Goal: Information Seeking & Learning: Learn about a topic

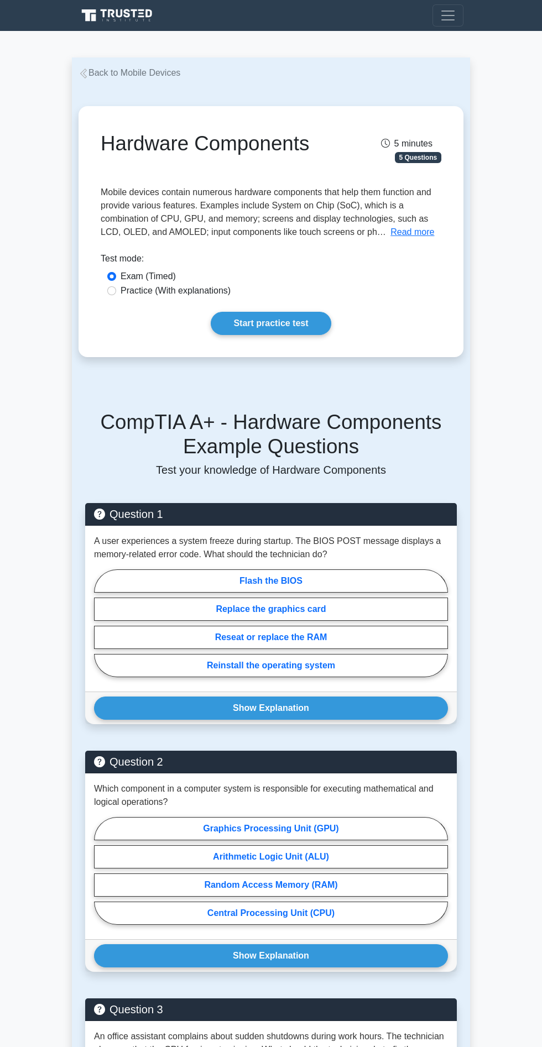
click at [456, 416] on div "CompTIA A+ - Hardware Components Example Questions Test your knowledge of Hardw…" at bounding box center [270, 828] width 385 height 889
click at [520, 423] on main "Back to Mobile Devices Hardware Components 5 minutes 5 Questions The" at bounding box center [271, 869] width 542 height 1676
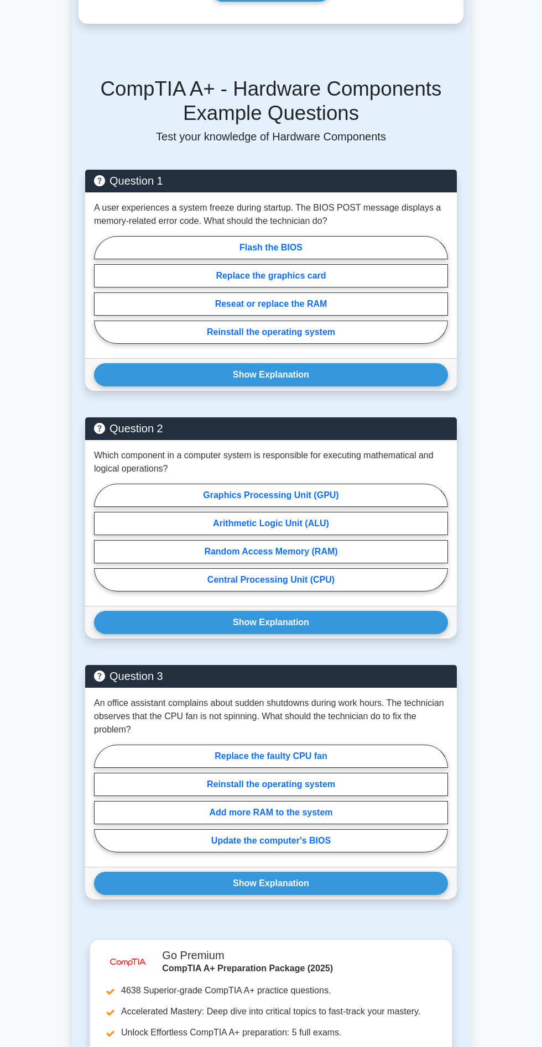
scroll to position [696, 0]
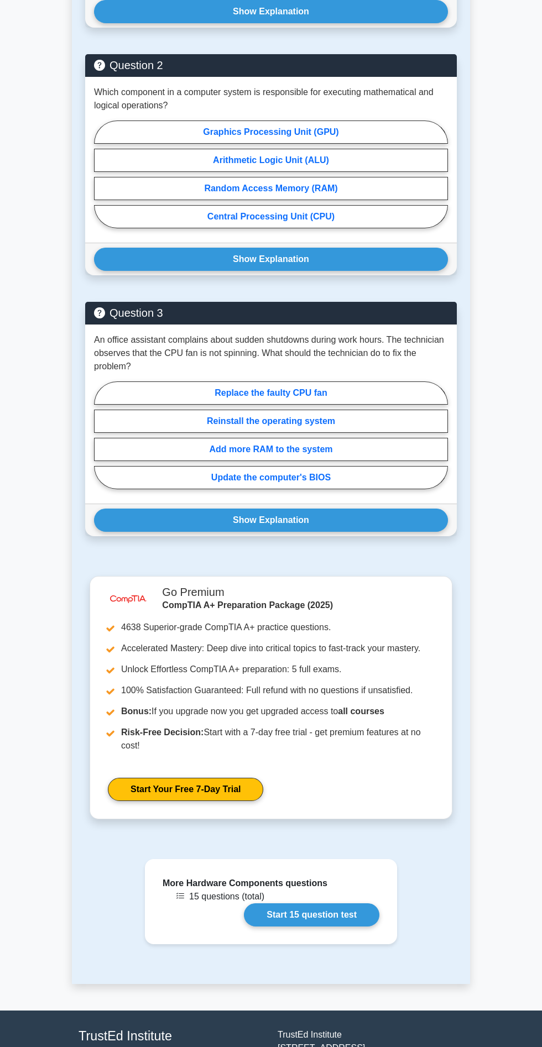
click at [379, 383] on label "Replace the faulty CPU fan" at bounding box center [271, 392] width 354 height 23
click at [101, 435] on input "Replace the faulty CPU fan" at bounding box center [97, 438] width 7 height 7
radio input "true"
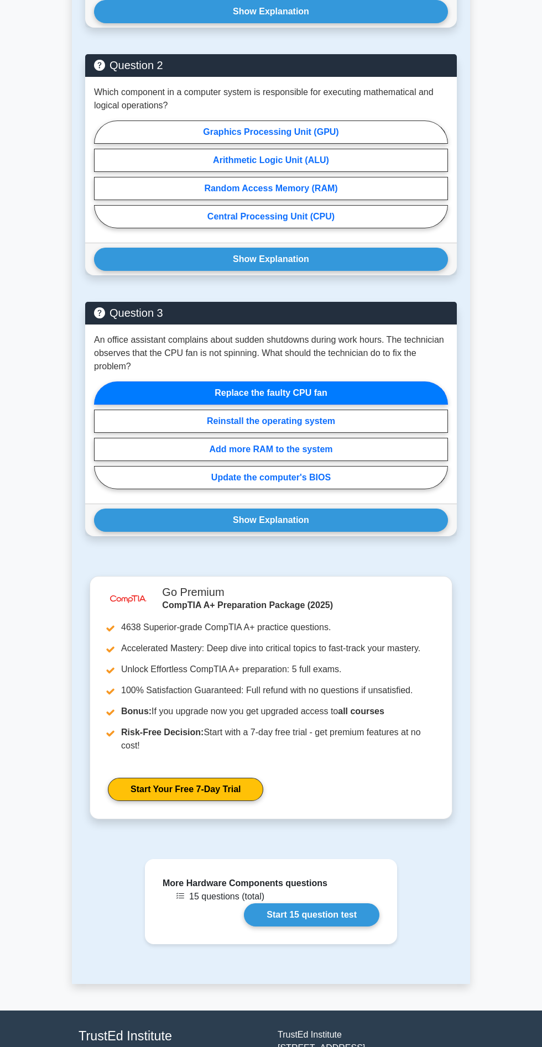
click at [368, 518] on button "Show Explanation" at bounding box center [271, 519] width 354 height 23
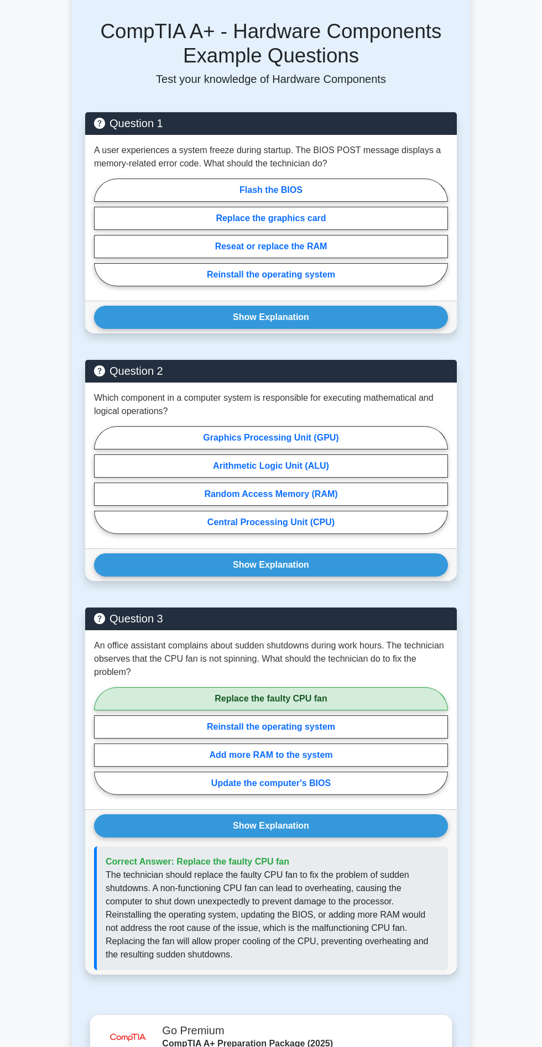
scroll to position [386, 0]
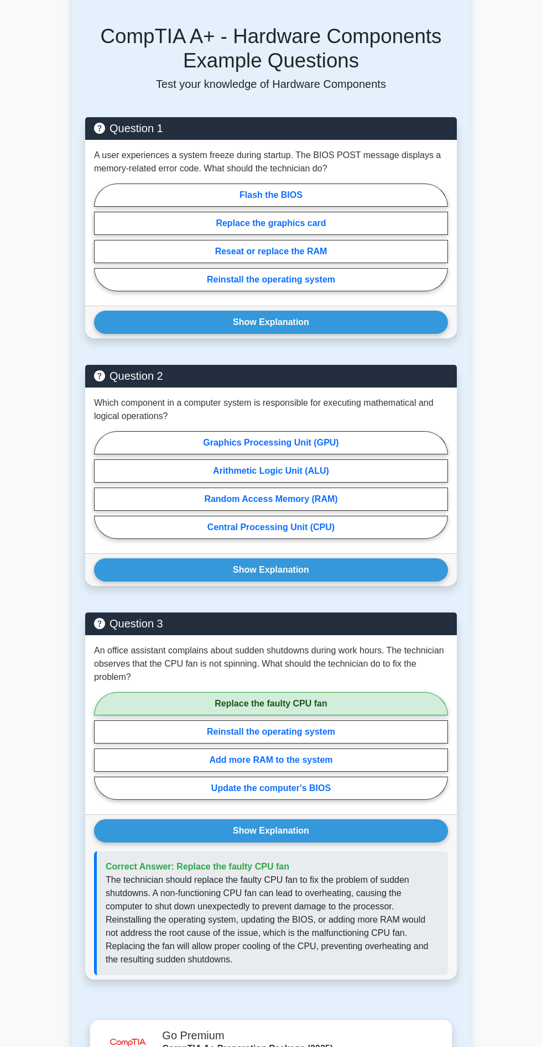
click at [381, 432] on label "Graphics Processing Unit (GPU)" at bounding box center [271, 442] width 354 height 23
click at [101, 485] on input "Graphics Processing Unit (GPU)" at bounding box center [97, 488] width 7 height 7
radio input "true"
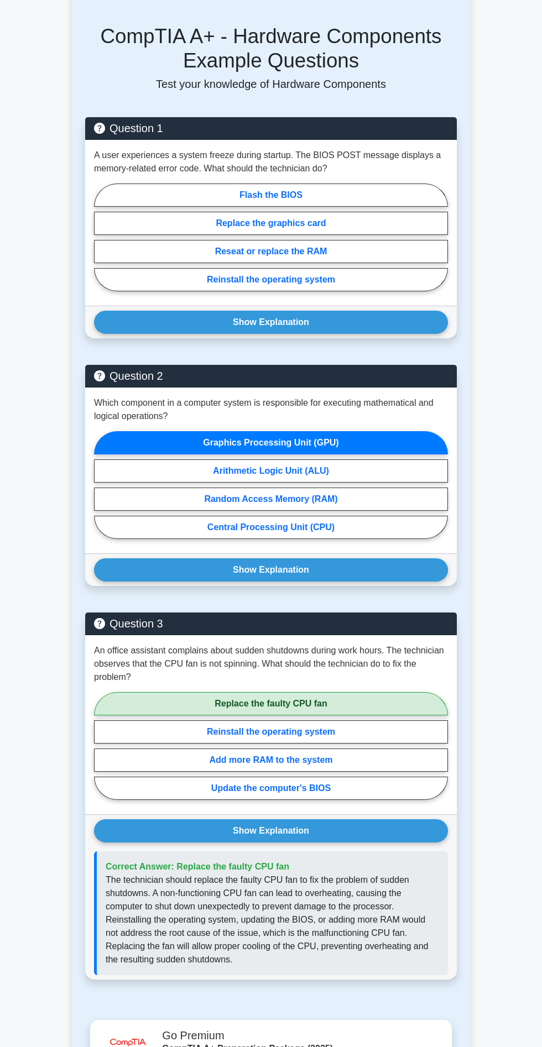
click at [351, 523] on label "Central Processing Unit (CPU)" at bounding box center [271, 527] width 354 height 23
click at [101, 492] on input "Central Processing Unit (CPU)" at bounding box center [97, 488] width 7 height 7
radio input "true"
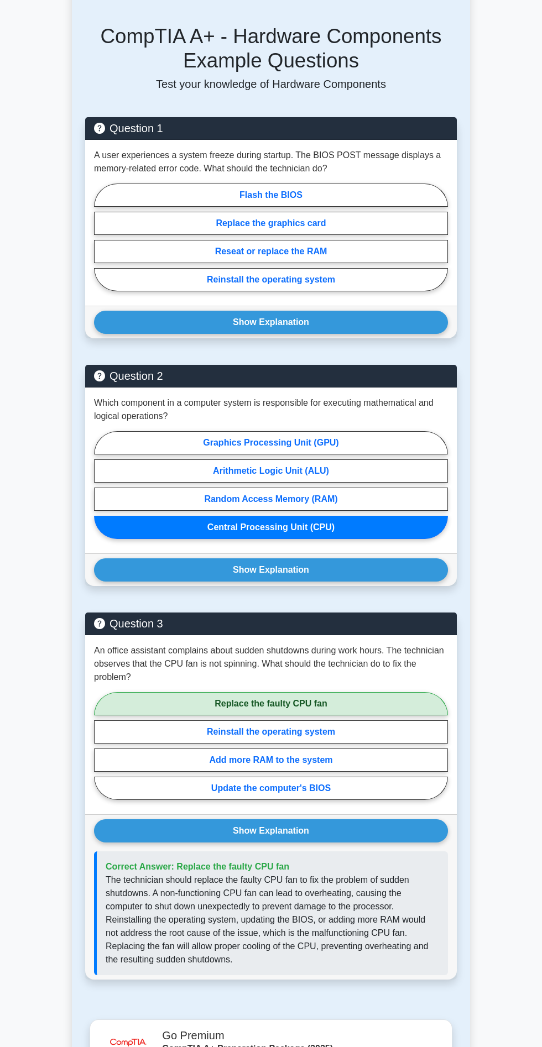
click at [372, 577] on button "Show Explanation" at bounding box center [271, 569] width 354 height 23
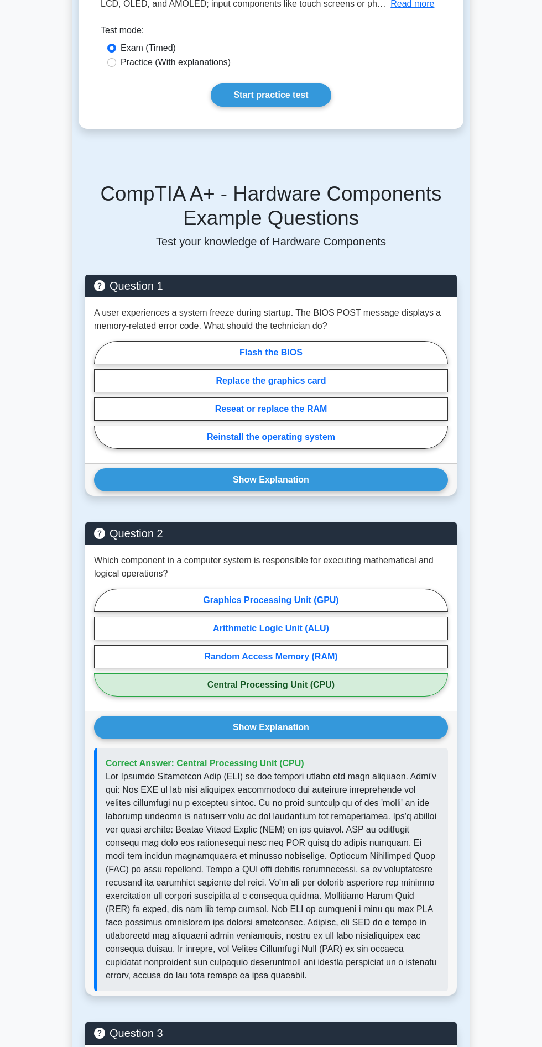
scroll to position [186, 0]
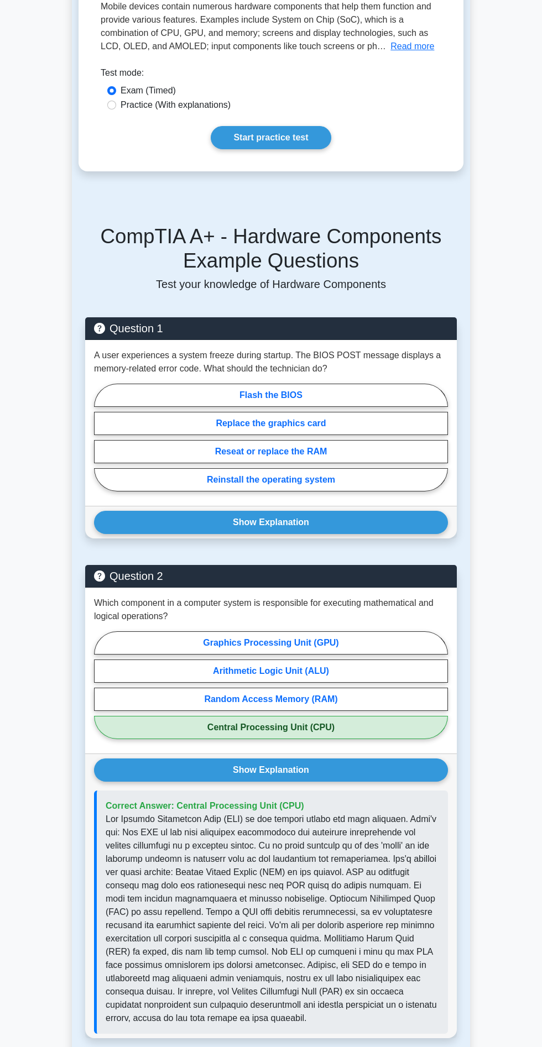
click at [365, 395] on label "Flash the BIOS" at bounding box center [271, 395] width 354 height 23
click at [101, 437] on input "Flash the BIOS" at bounding box center [97, 440] width 7 height 7
radio input "true"
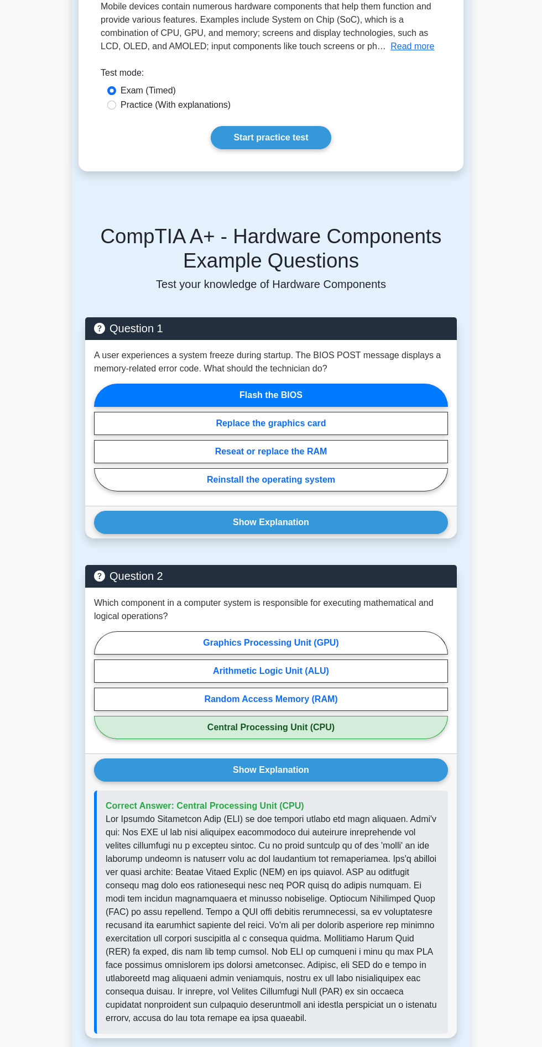
click at [329, 520] on button "Show Explanation" at bounding box center [271, 522] width 354 height 23
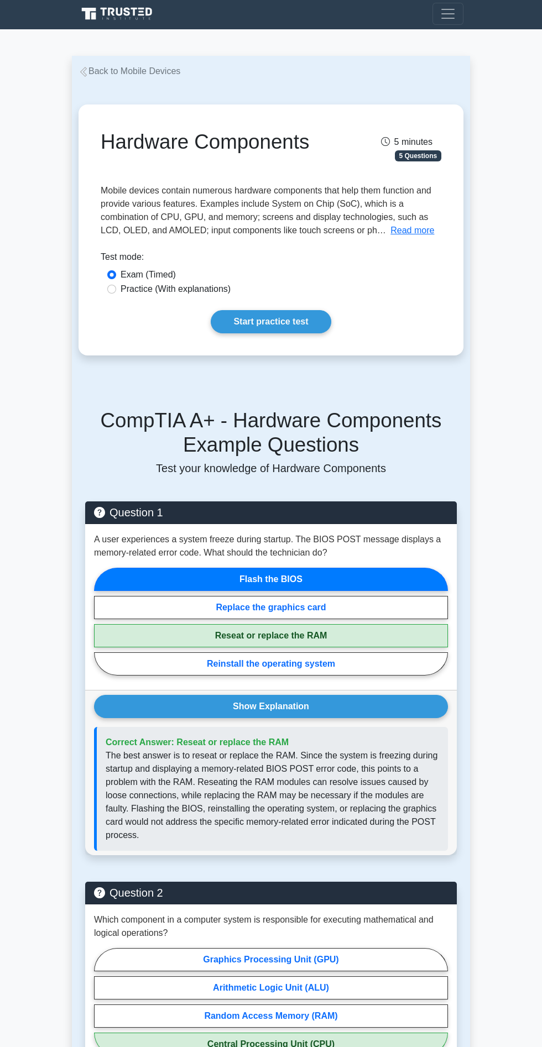
scroll to position [0, 0]
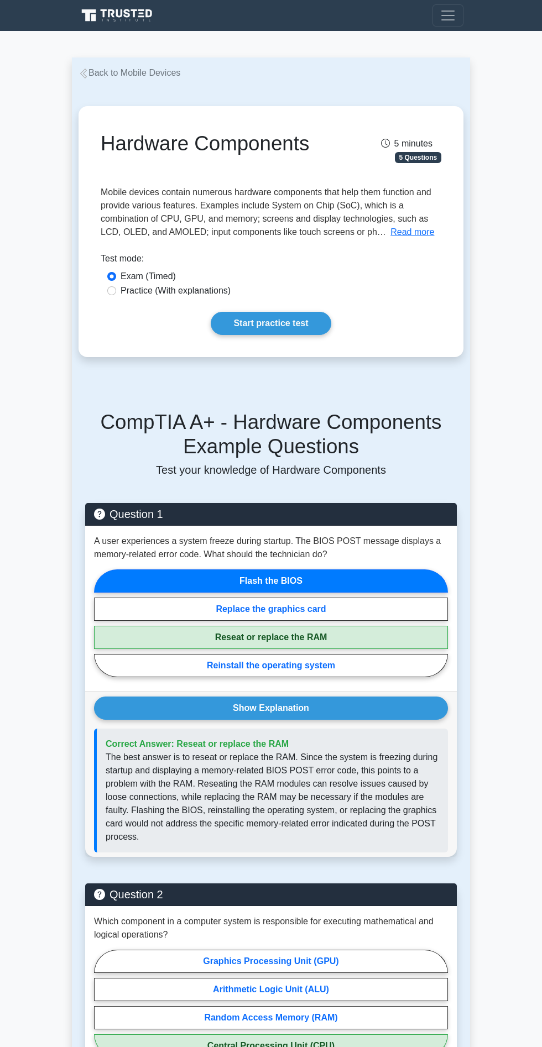
click at [286, 322] on link "Start practice test" at bounding box center [271, 323] width 120 height 23
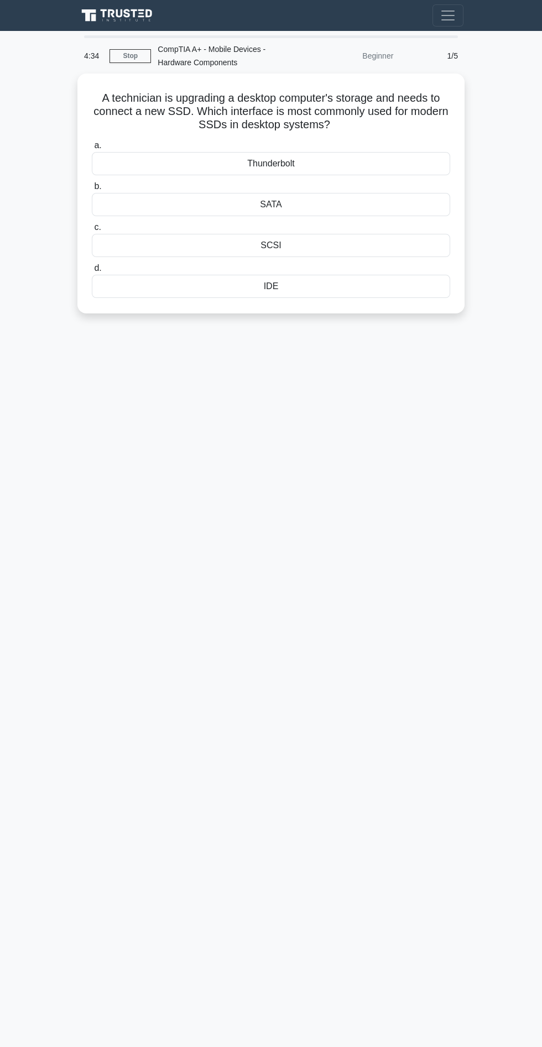
click at [397, 208] on div "SATA" at bounding box center [271, 204] width 358 height 23
click at [92, 190] on input "b. SATA" at bounding box center [92, 186] width 0 height 7
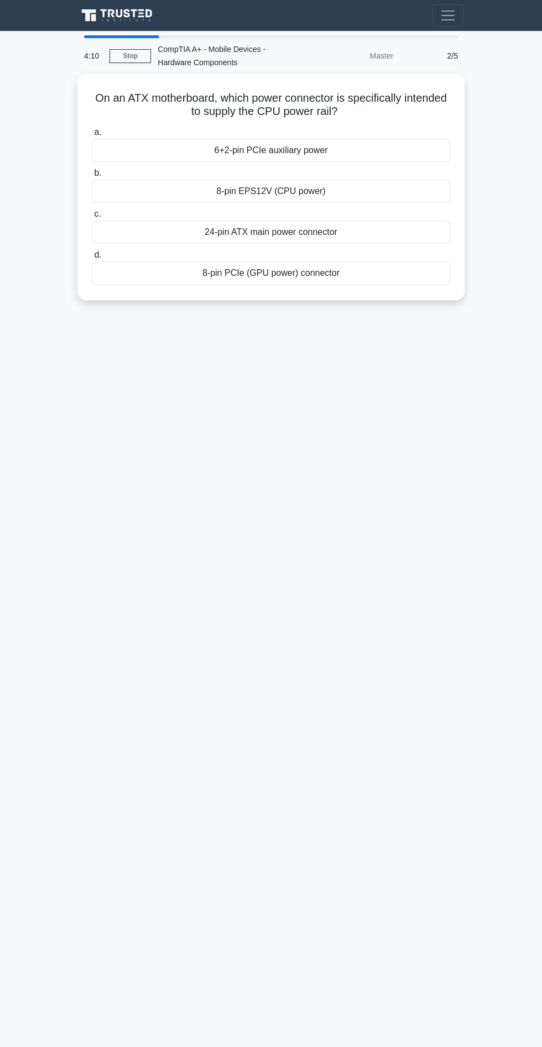
click at [382, 266] on div "8-pin PCIe (GPU power) connector" at bounding box center [271, 272] width 358 height 23
click at [92, 259] on input "d. 8-pin PCIe (GPU power) connector" at bounding box center [92, 254] width 0 height 7
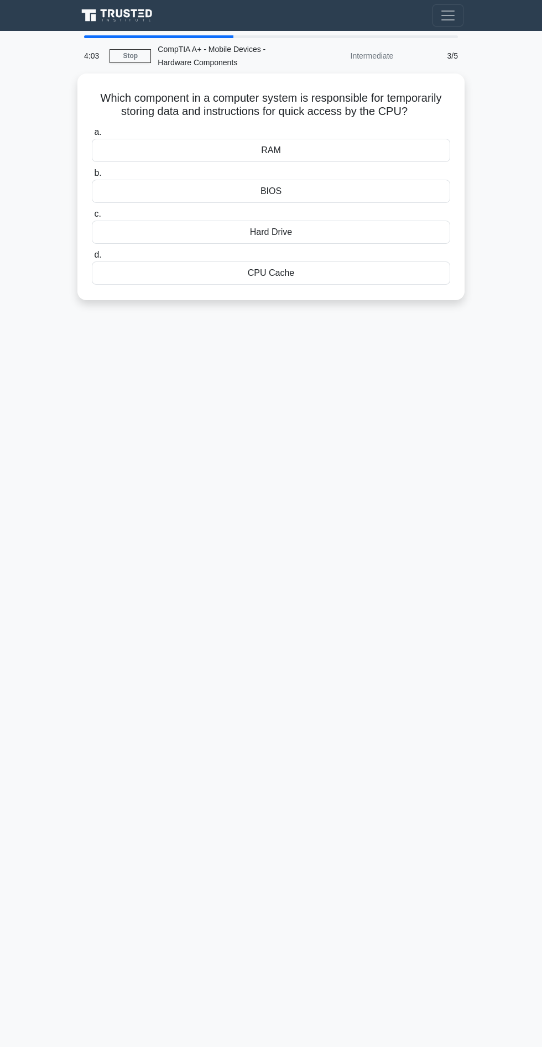
click at [396, 143] on div "RAM" at bounding box center [271, 150] width 358 height 23
click at [92, 136] on input "a. RAM" at bounding box center [92, 132] width 0 height 7
click at [398, 188] on div "BIOS" at bounding box center [271, 191] width 358 height 23
click at [92, 177] on input "b. BIOS" at bounding box center [92, 173] width 0 height 7
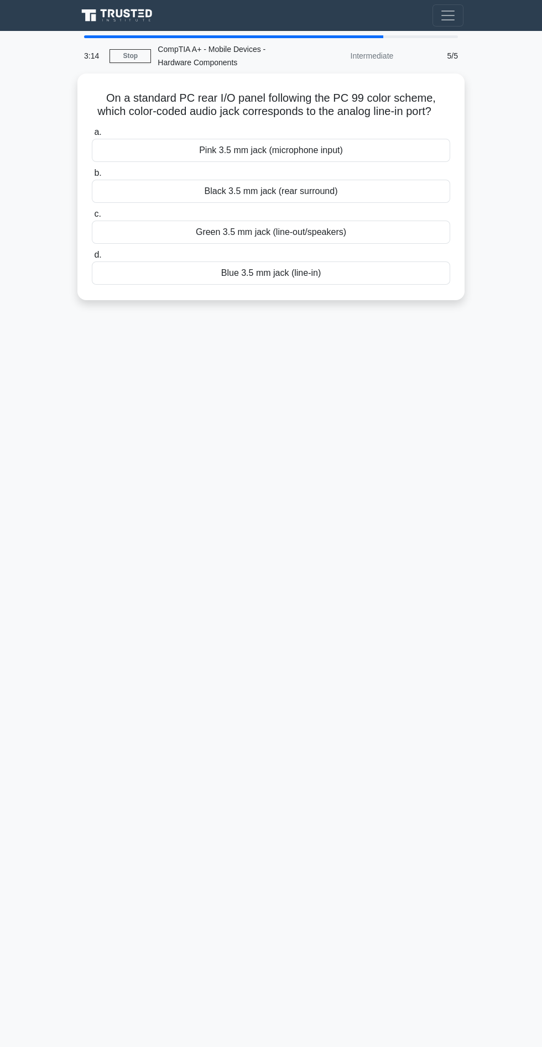
click at [402, 182] on div "Black 3.5 mm jack (rear surround)" at bounding box center [271, 191] width 358 height 23
click at [92, 177] on input "b. Black 3.5 mm jack (rear surround)" at bounding box center [92, 173] width 0 height 7
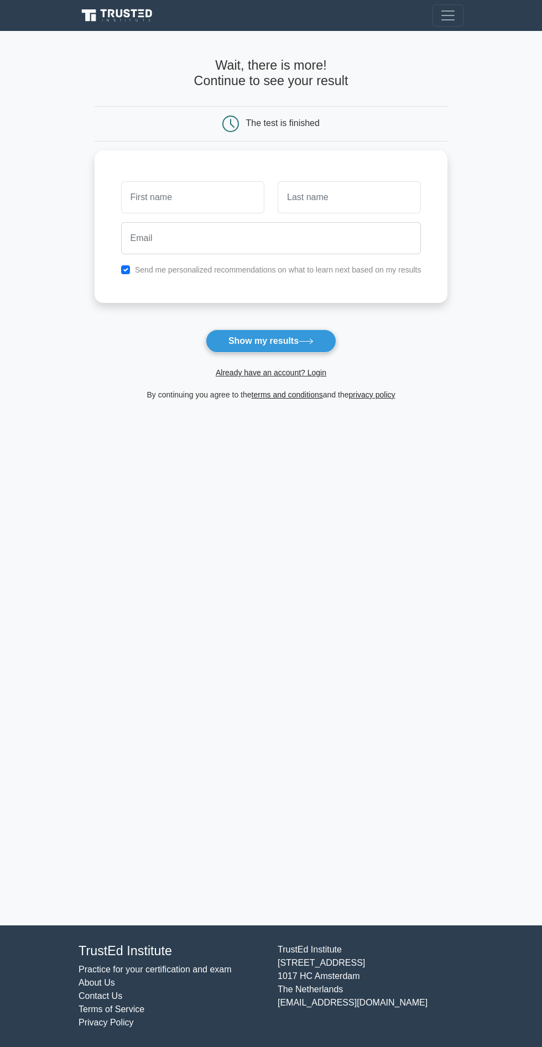
click at [203, 200] on input "text" at bounding box center [192, 197] width 143 height 32
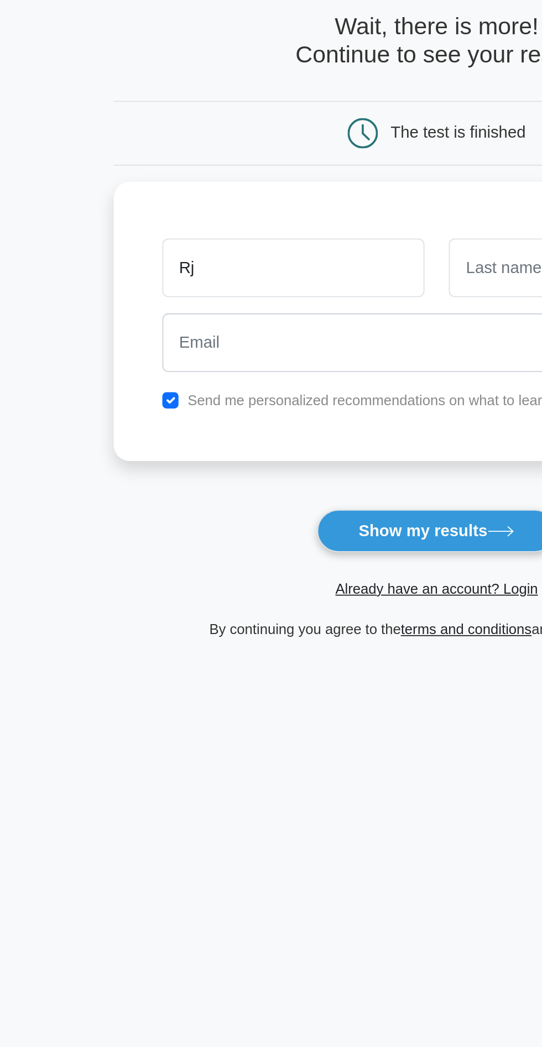
type input "Rj"
click at [303, 191] on input "text" at bounding box center [348, 197] width 143 height 32
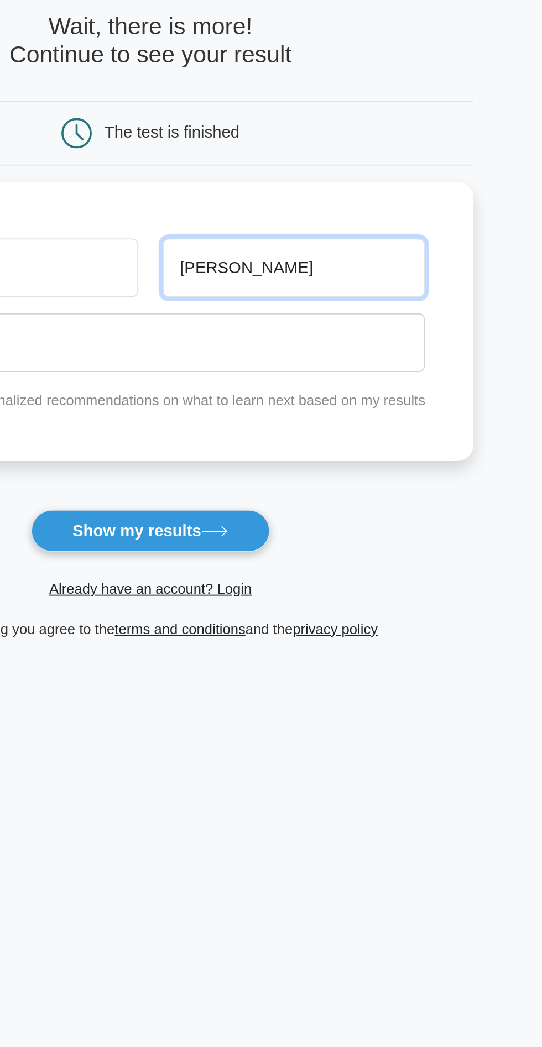
type input "Kumar"
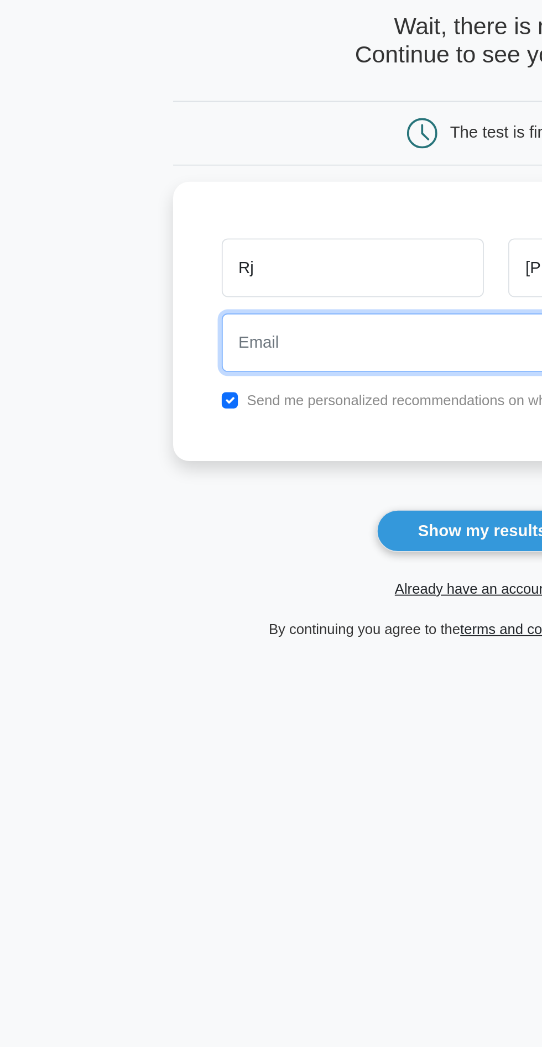
paste input "butym@tiffincrane.com"
type input "butym@tiffincrane.com"
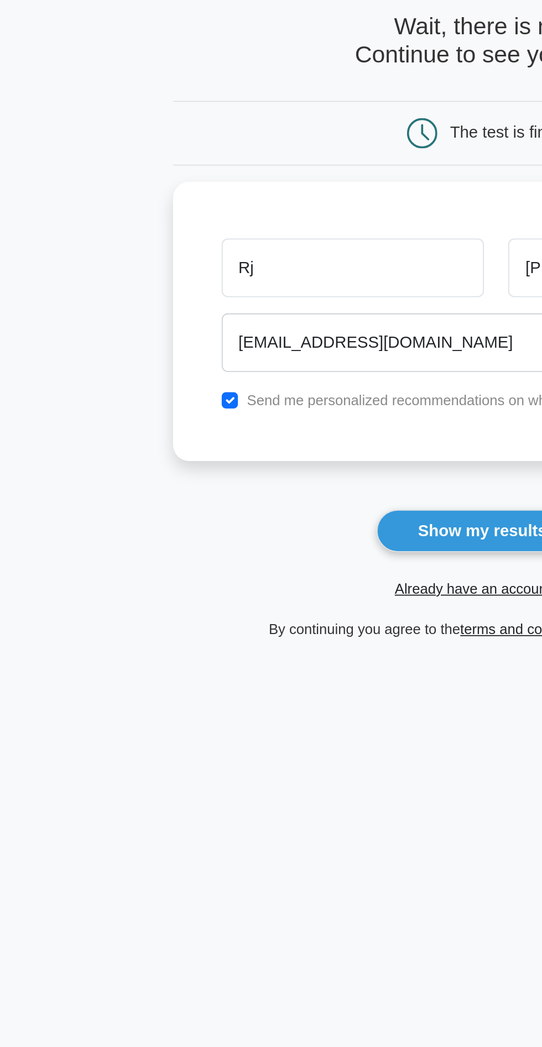
click at [250, 344] on button "Show my results" at bounding box center [271, 340] width 130 height 23
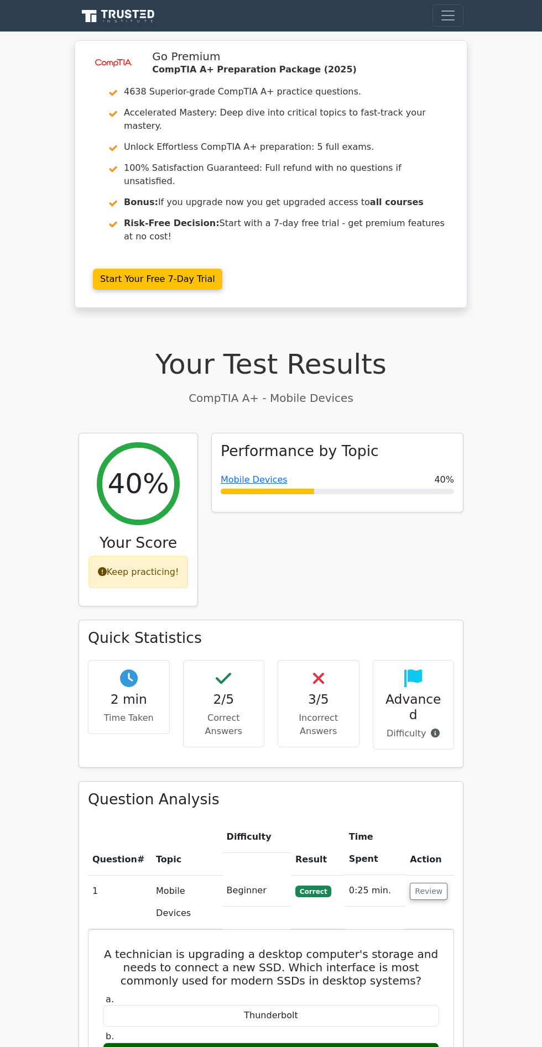
click at [187, 269] on link "Start Your Free 7-Day Trial" at bounding box center [157, 279] width 129 height 21
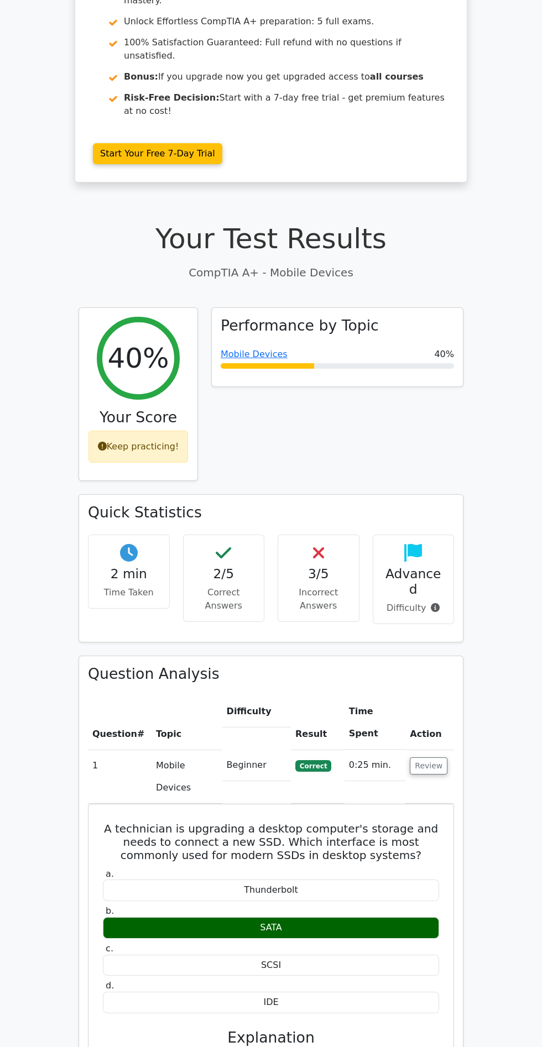
scroll to position [126, 0]
click at [373, 347] on div "Mobile Devices 40%" at bounding box center [337, 353] width 233 height 13
click at [246, 348] on link "Mobile Devices" at bounding box center [254, 353] width 67 height 11
click at [400, 347] on div "Mobile Devices 40%" at bounding box center [337, 353] width 233 height 13
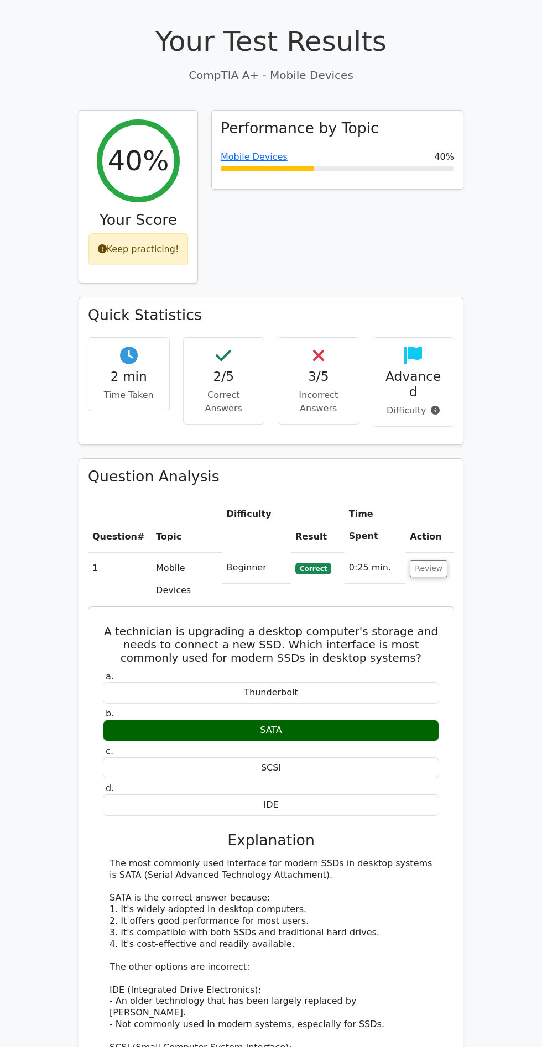
scroll to position [323, 0]
click at [426, 559] on button "Review" at bounding box center [429, 567] width 38 height 17
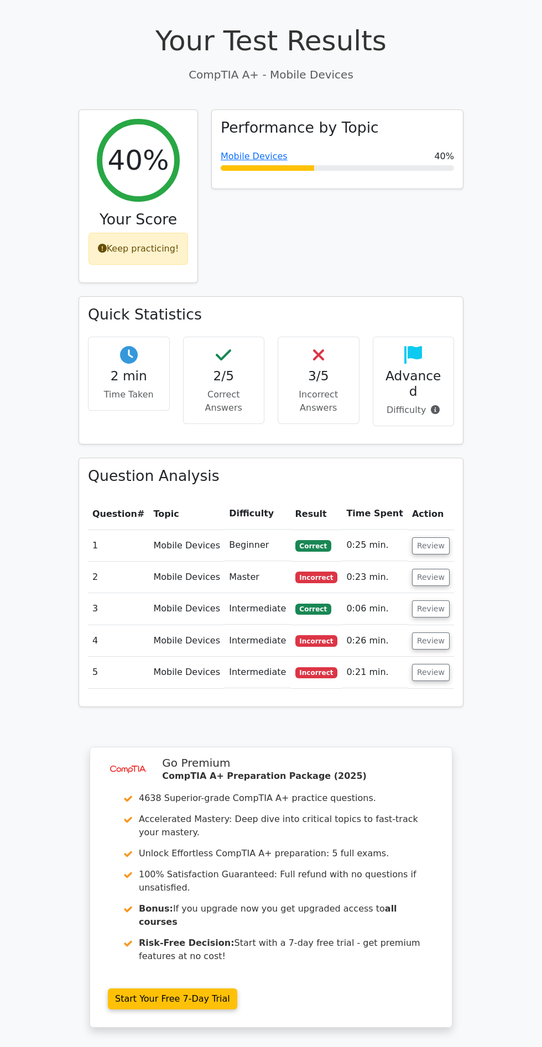
click at [421, 569] on button "Review" at bounding box center [431, 577] width 38 height 17
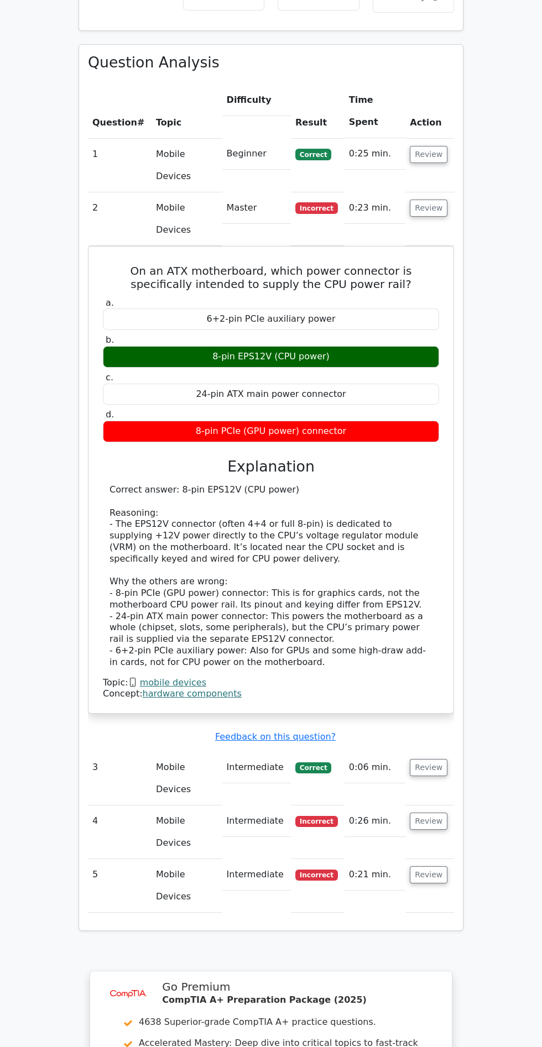
scroll to position [874, 0]
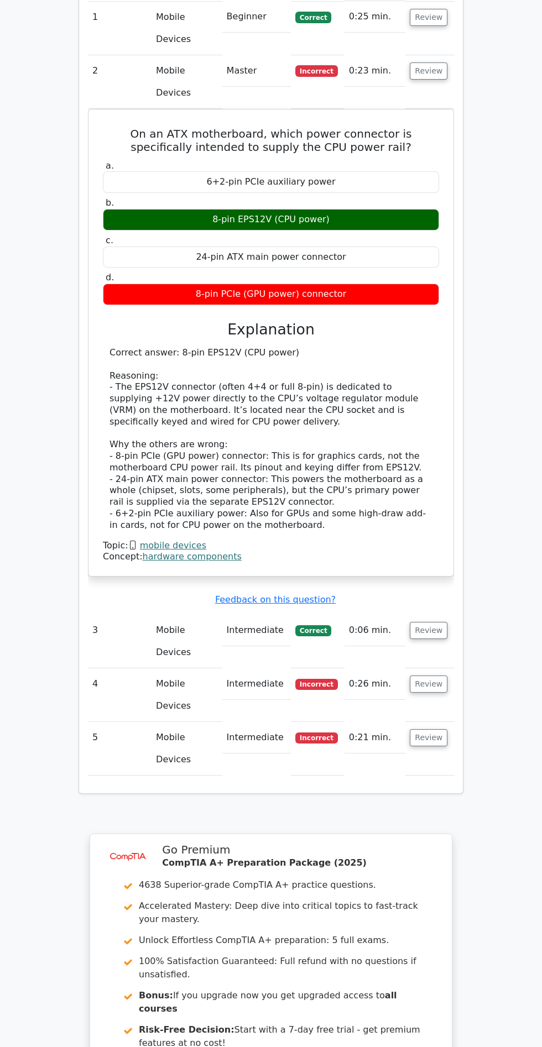
click at [421, 675] on button "Review" at bounding box center [429, 683] width 38 height 17
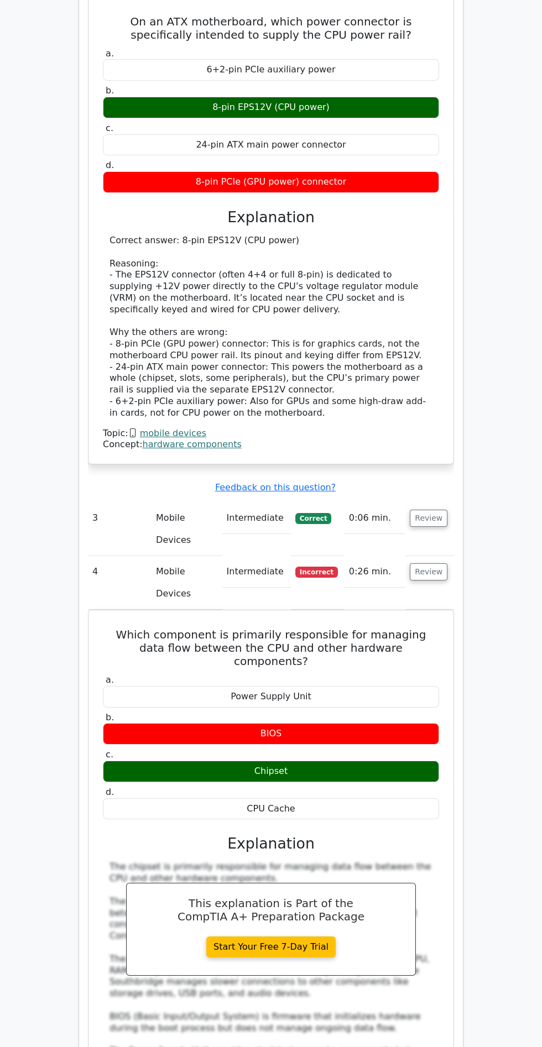
scroll to position [986, 0]
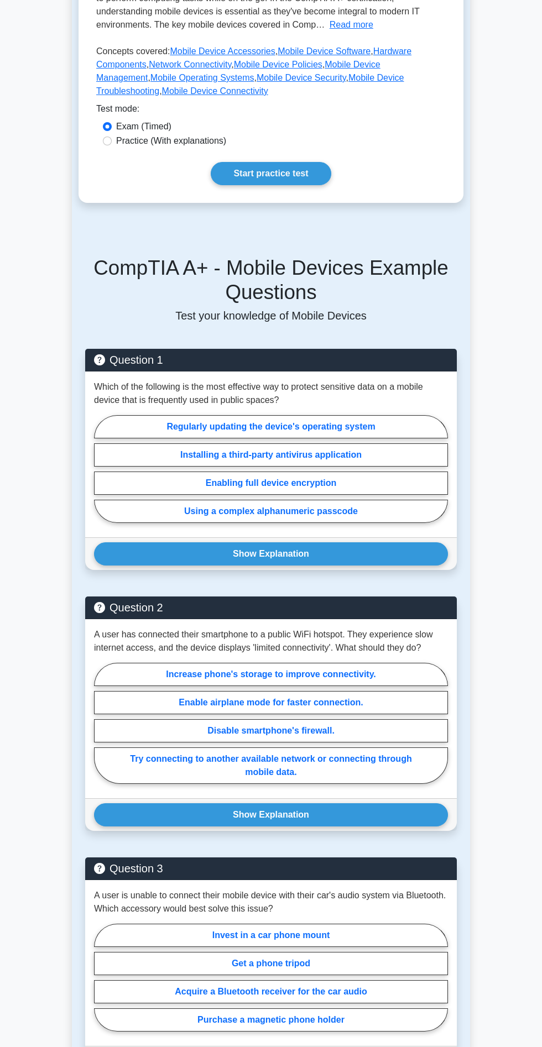
scroll to position [276, 0]
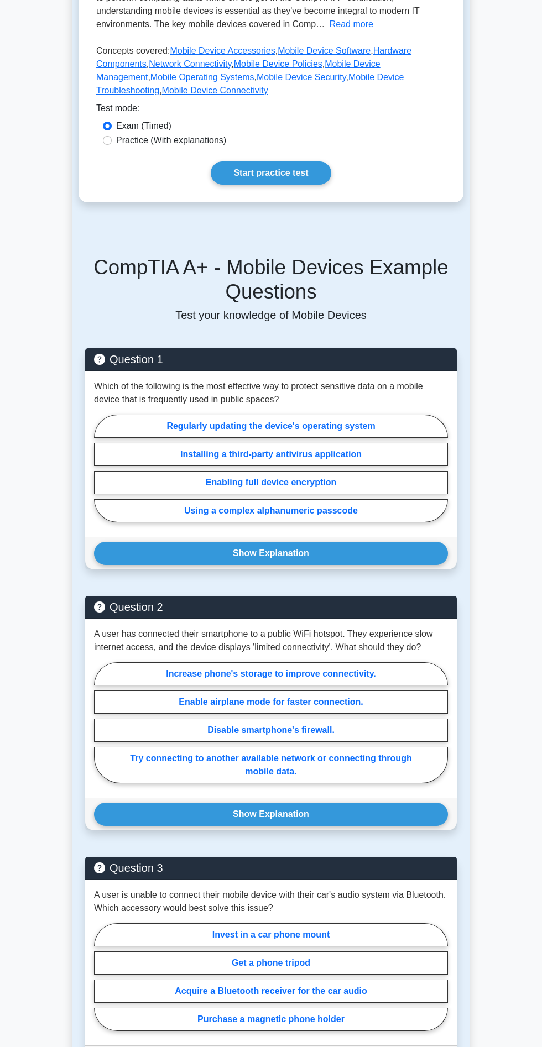
click at [364, 474] on label "Enabling full device encryption" at bounding box center [271, 482] width 354 height 23
click at [101, 474] on input "Enabling full device encryption" at bounding box center [97, 471] width 7 height 7
radio input "true"
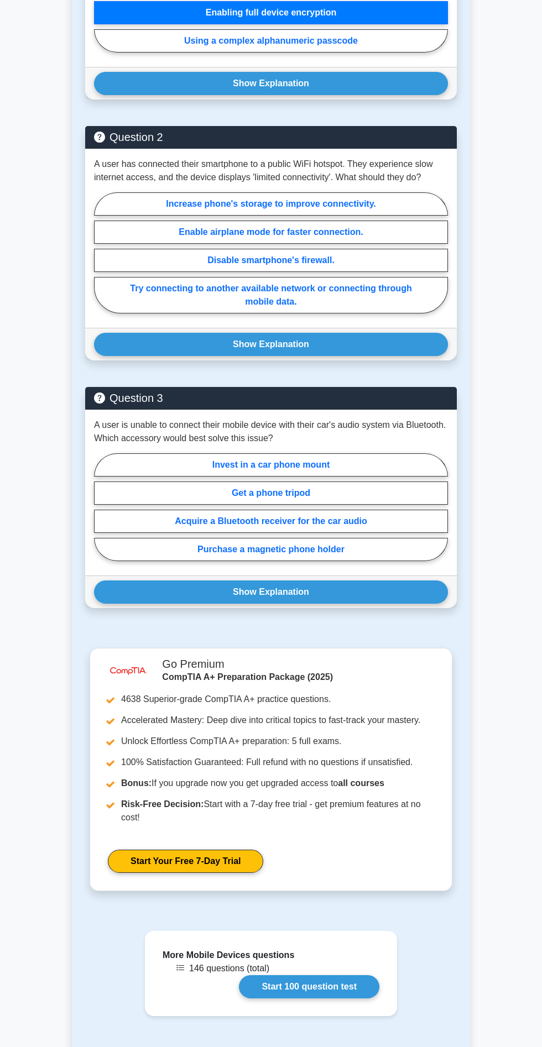
scroll to position [743, 0]
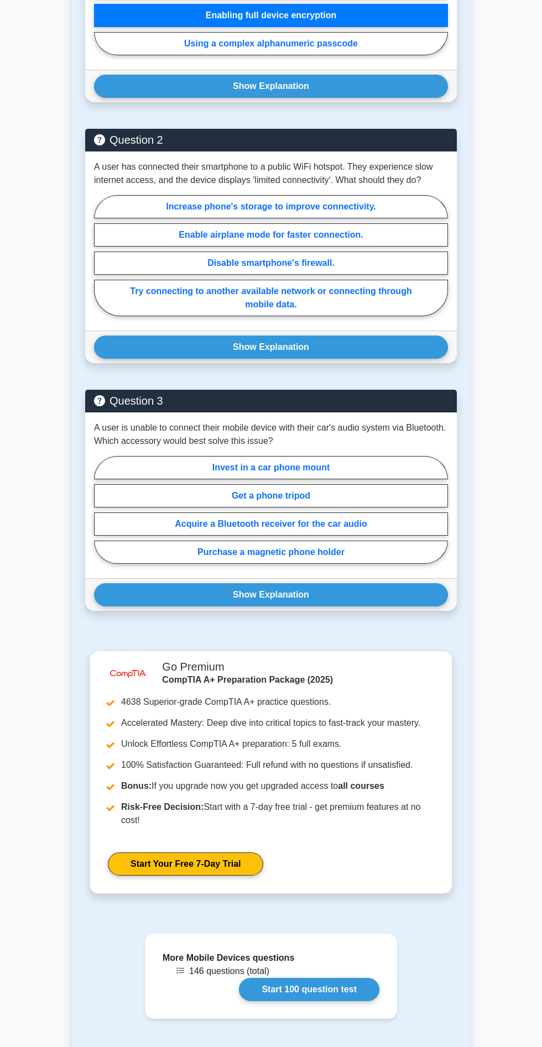
click at [370, 307] on label "Try connecting to another available network or connecting through mobile data." at bounding box center [271, 298] width 354 height 36
click at [101, 263] on input "Try connecting to another available network or connecting through mobile data." at bounding box center [97, 258] width 7 height 7
radio input "true"
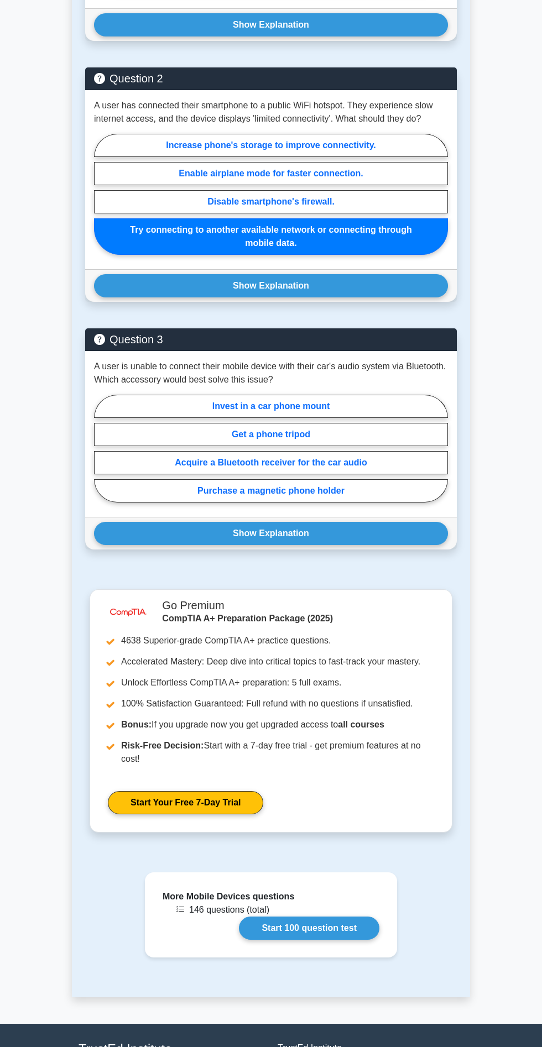
scroll to position [809, 0]
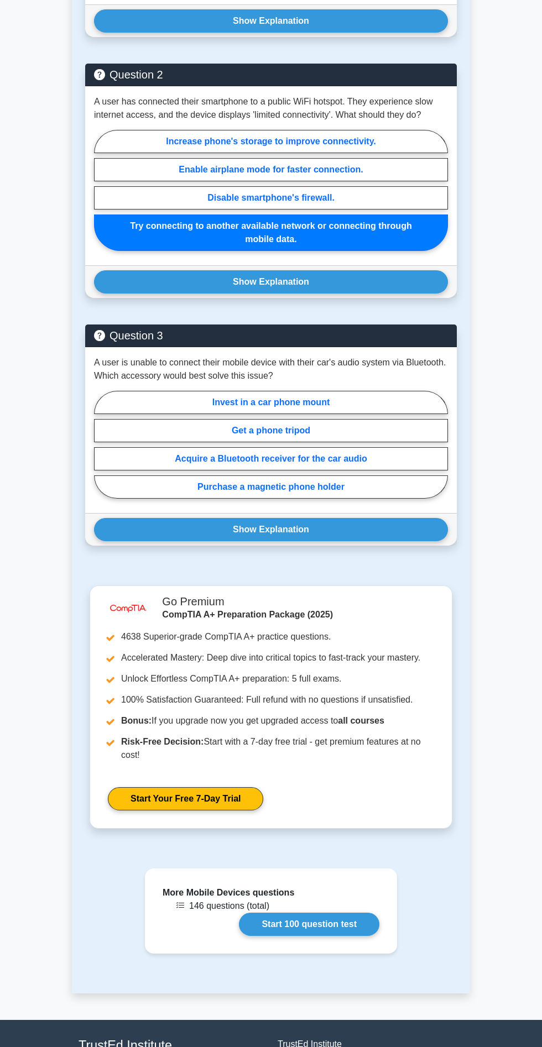
click at [385, 454] on label "Acquire a Bluetooth receiver for the car audio" at bounding box center [271, 458] width 354 height 23
click at [101, 452] on input "Acquire a Bluetooth receiver for the car audio" at bounding box center [97, 447] width 7 height 7
radio input "true"
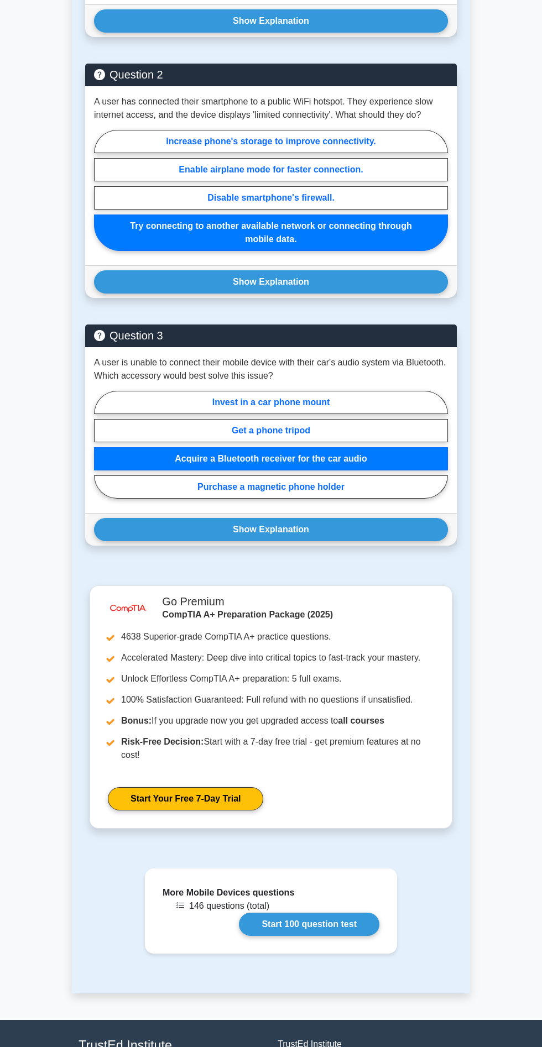
click at [361, 518] on button "Show Explanation" at bounding box center [271, 529] width 354 height 23
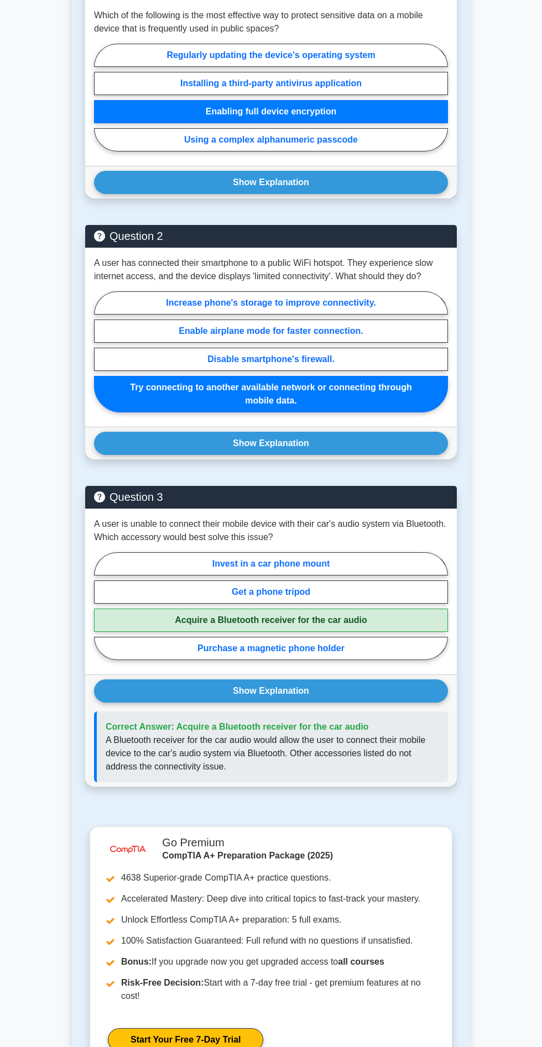
scroll to position [647, 0]
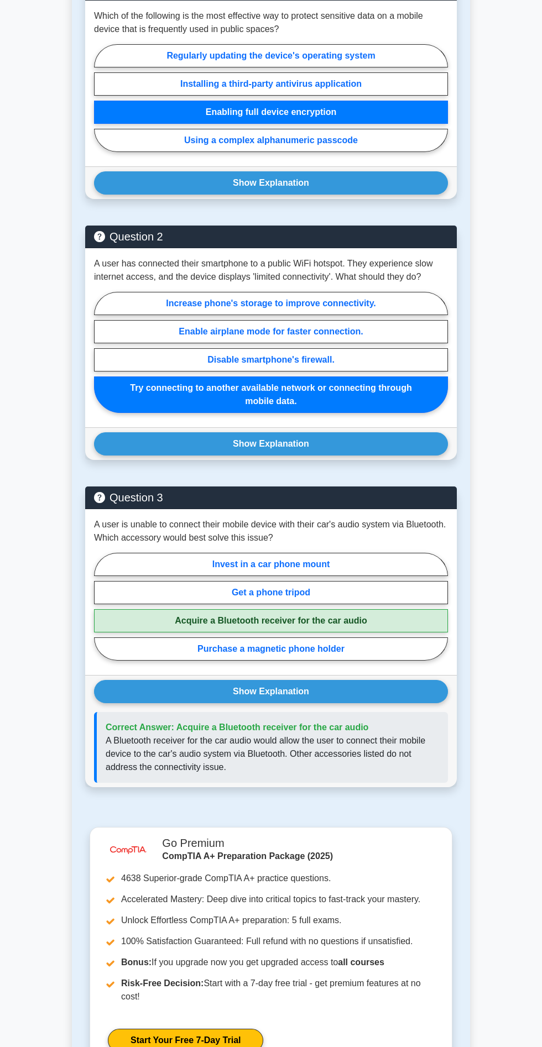
click at [348, 440] on button "Show Explanation" at bounding box center [271, 443] width 354 height 23
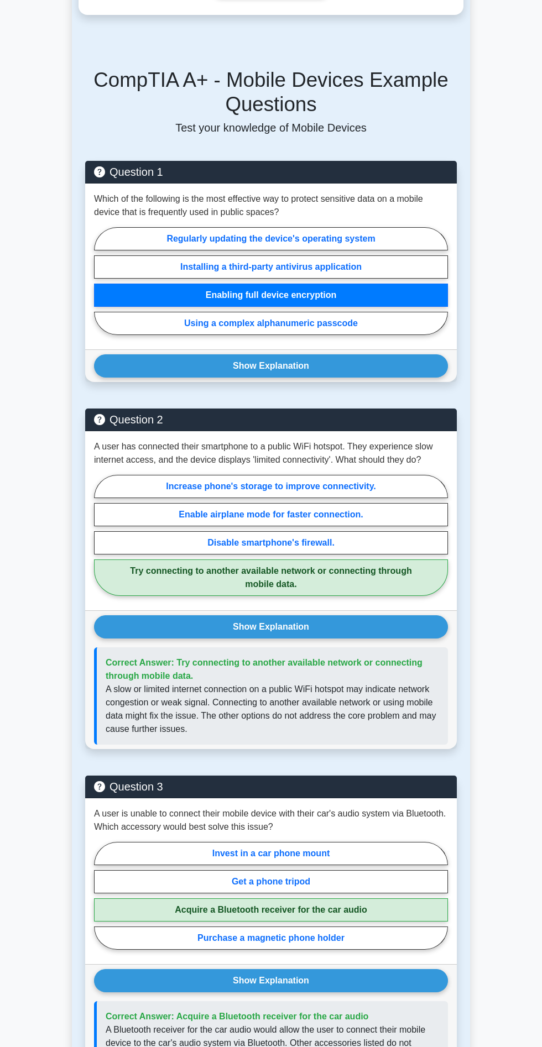
scroll to position [398, 0]
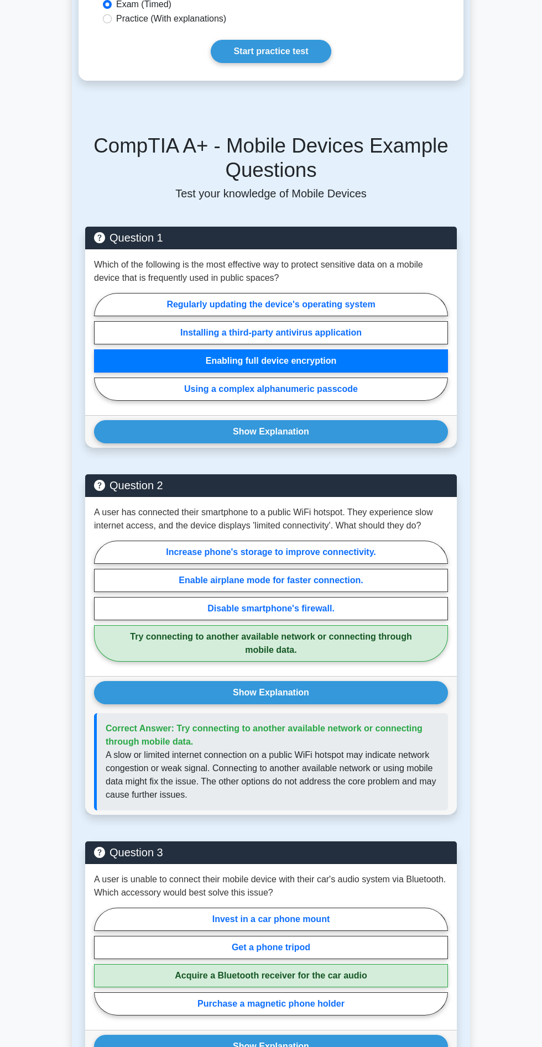
click at [322, 423] on button "Show Explanation" at bounding box center [271, 431] width 354 height 23
